Goal: Navigation & Orientation: Find specific page/section

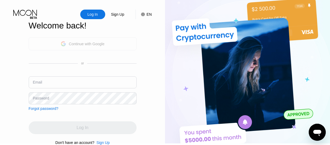
click at [82, 46] on div "Continue with Google" at bounding box center [87, 44] width 36 height 4
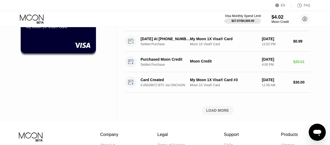
scroll to position [226, 0]
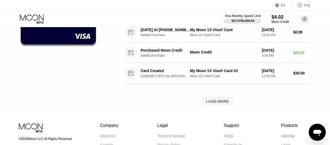
click at [212, 104] on div "LOAD MORE" at bounding box center [217, 101] width 23 height 5
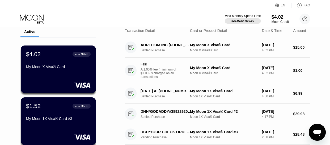
scroll to position [20, 0]
